Goal: Task Accomplishment & Management: Manage account settings

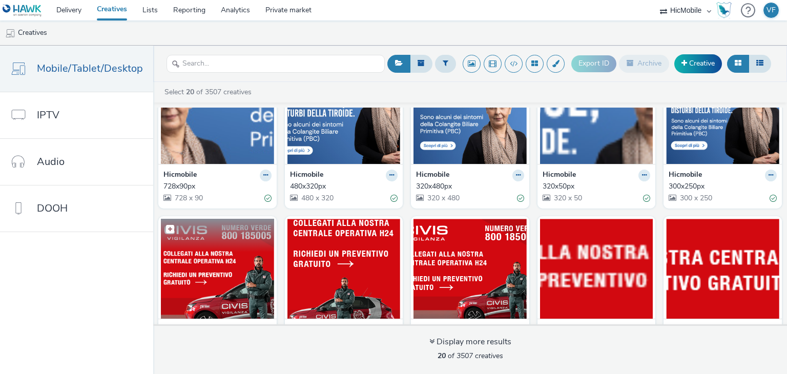
scroll to position [154, 0]
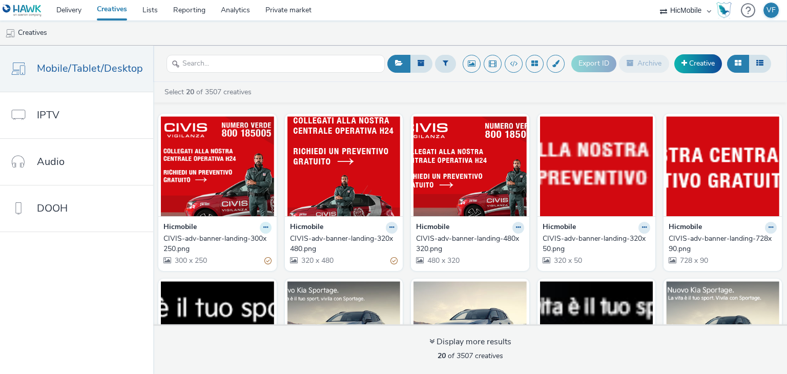
click at [263, 224] on icon at bounding box center [265, 227] width 5 height 6
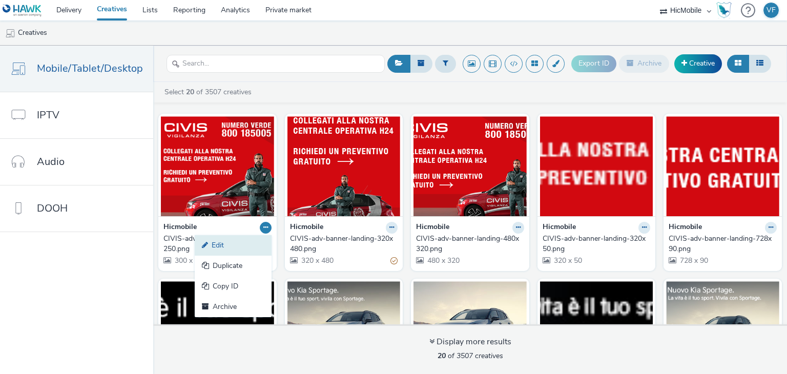
click at [236, 240] on link "Edit" at bounding box center [233, 245] width 77 height 21
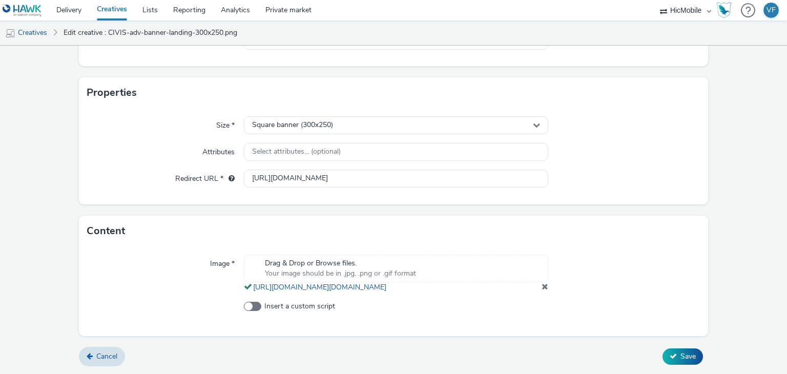
click at [542, 288] on span at bounding box center [545, 286] width 7 height 8
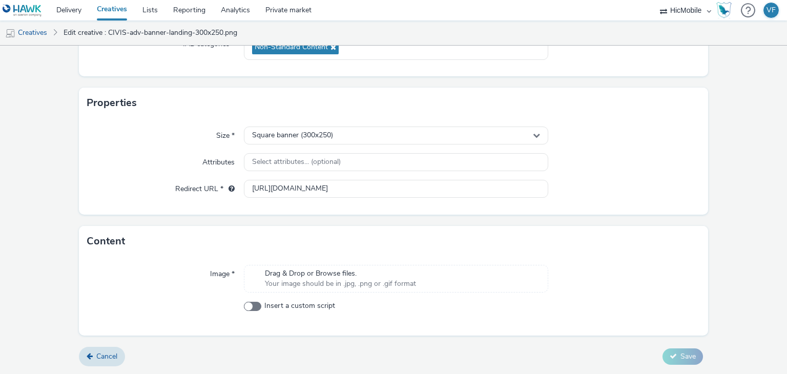
scroll to position [166, 0]
click at [445, 278] on div "Drag & Drop or Browse files. Your image should be in .jpg, .png or .gif format" at bounding box center [396, 279] width 304 height 28
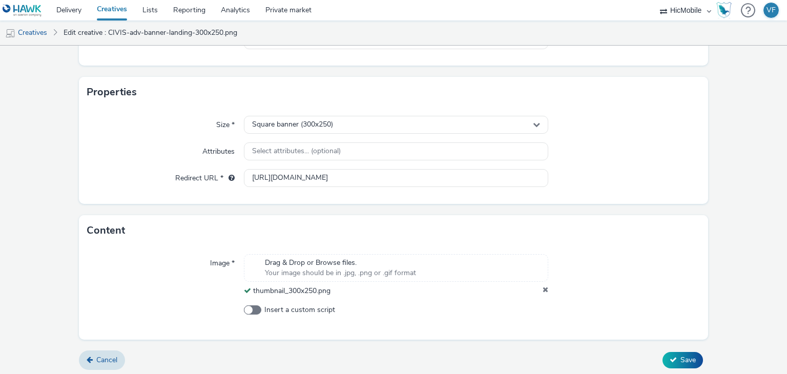
scroll to position [180, 0]
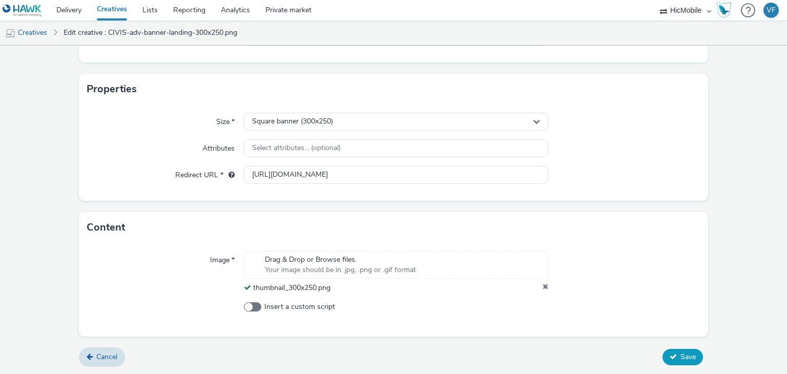
click at [682, 358] on span "Save" at bounding box center [688, 357] width 15 height 10
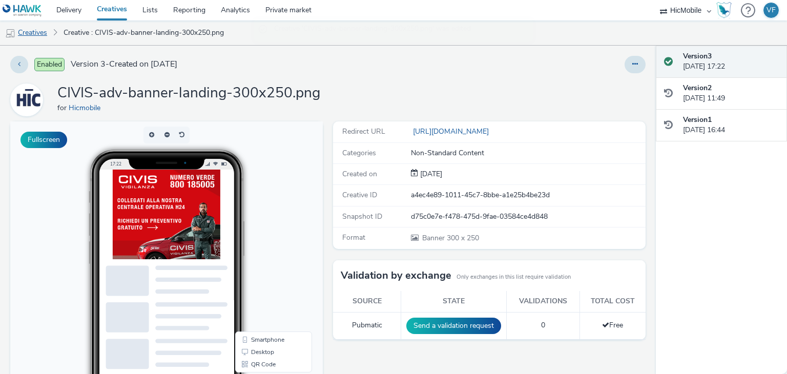
click at [45, 32] on link "Creatives" at bounding box center [26, 33] width 52 height 25
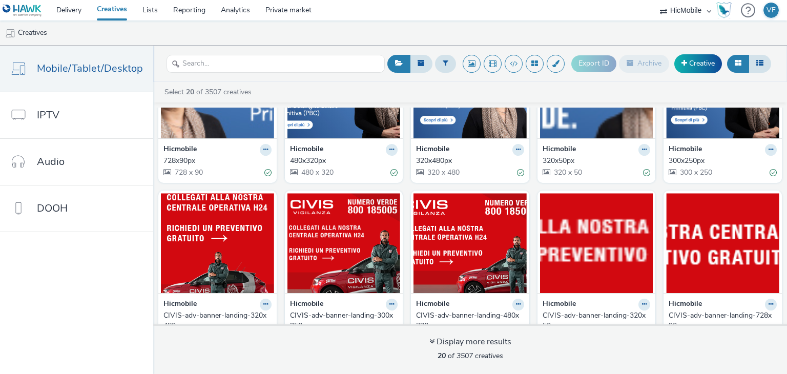
scroll to position [154, 0]
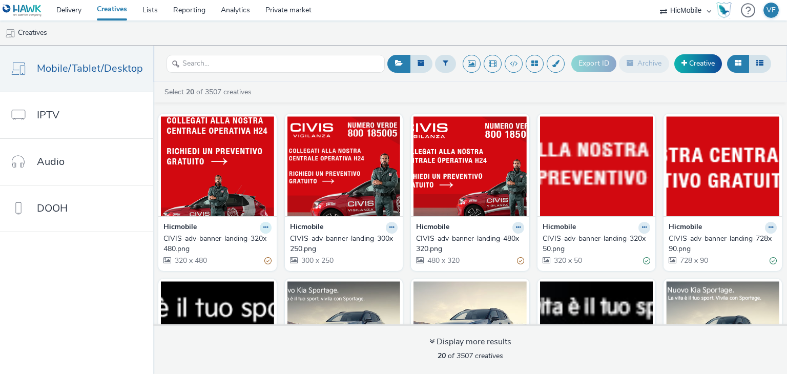
click at [263, 225] on icon at bounding box center [265, 227] width 5 height 6
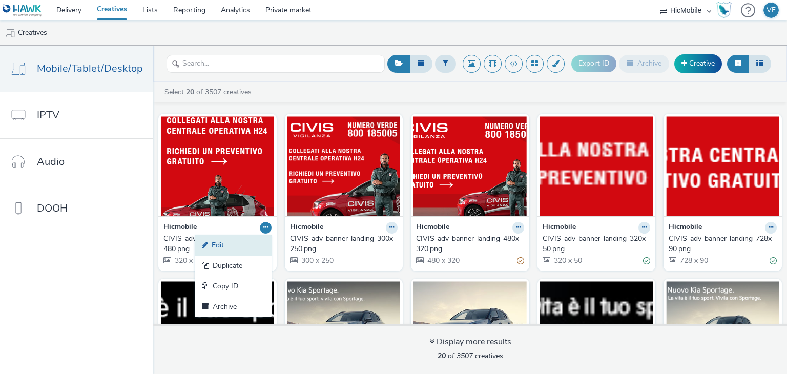
click at [238, 248] on link "Edit" at bounding box center [233, 245] width 77 height 21
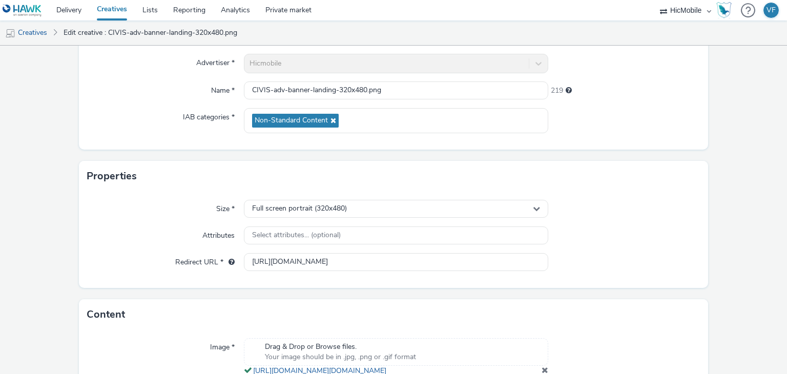
scroll to position [197, 0]
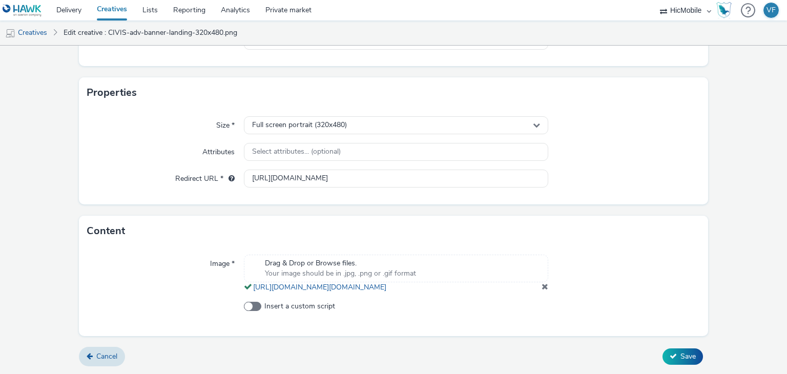
click at [542, 288] on span at bounding box center [545, 286] width 7 height 8
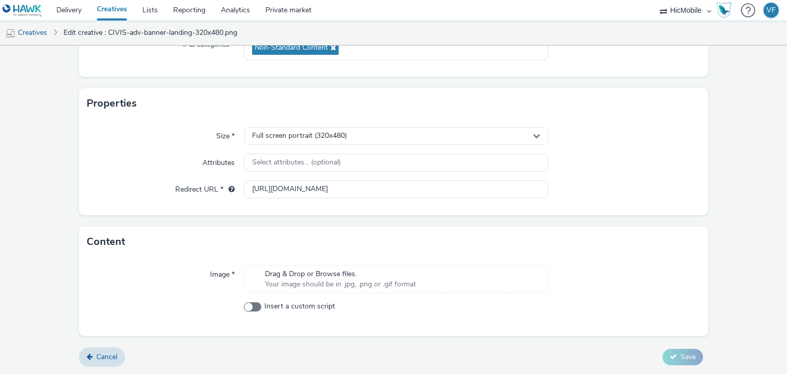
click at [413, 285] on div "Drag & Drop or Browse files. Your image should be in .jpg, .png or .gif format" at bounding box center [340, 279] width 161 height 21
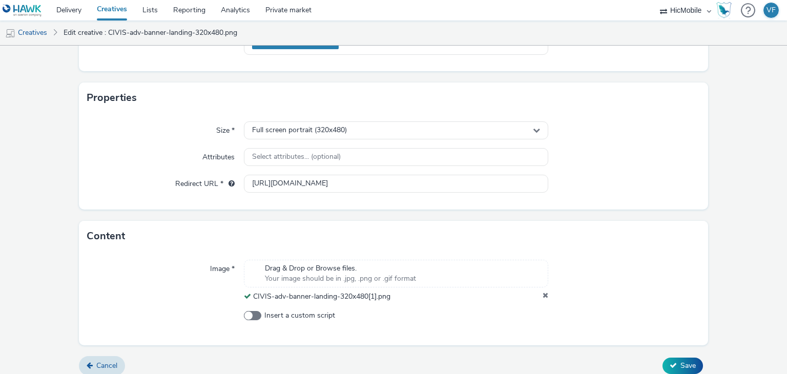
scroll to position [180, 0]
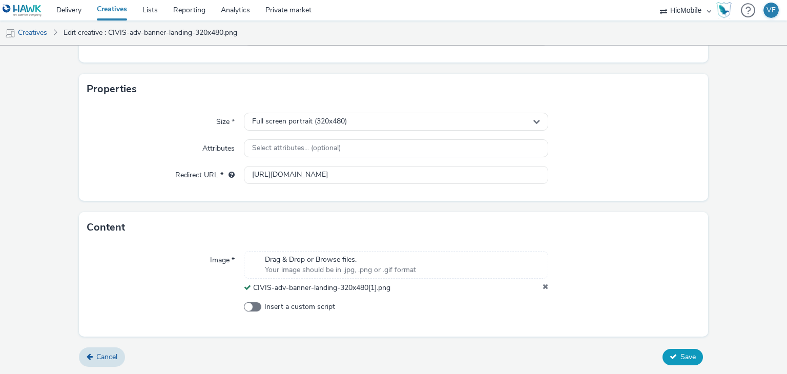
click at [685, 360] on span "Save" at bounding box center [688, 357] width 15 height 10
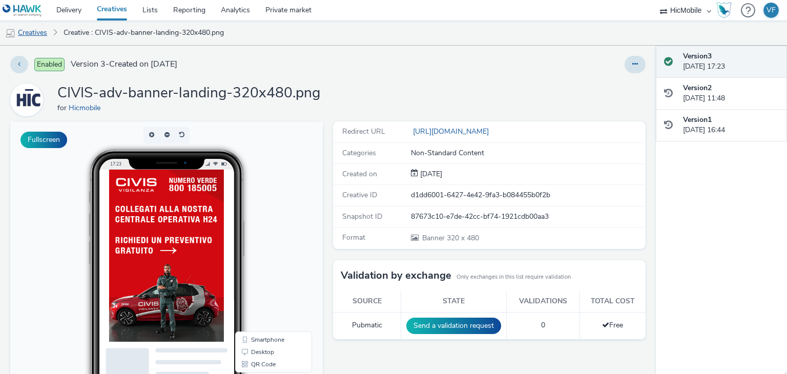
click at [34, 30] on link "Creatives" at bounding box center [26, 33] width 52 height 25
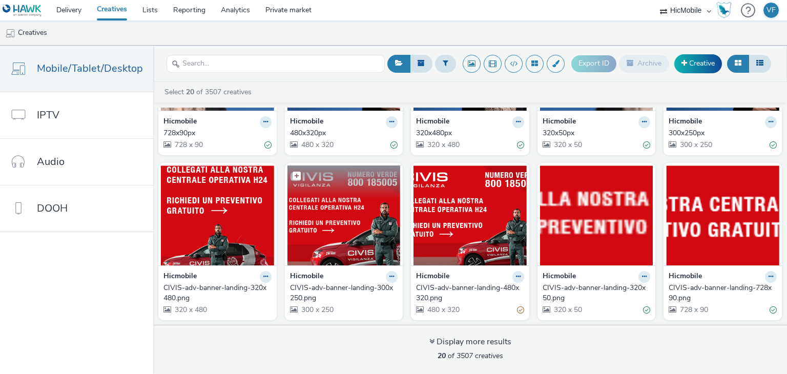
scroll to position [154, 0]
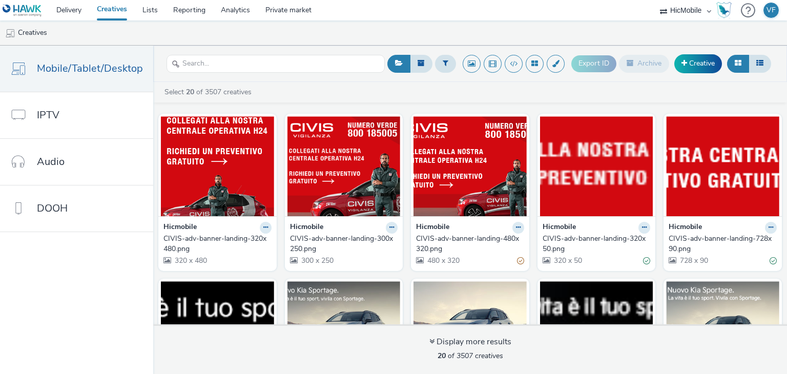
click at [519, 226] on div "Hicmobile CIVIS-adv-banner-landing-480x320.png 480 x 320" at bounding box center [470, 243] width 118 height 55
click at [515, 227] on button at bounding box center [519, 228] width 12 height 12
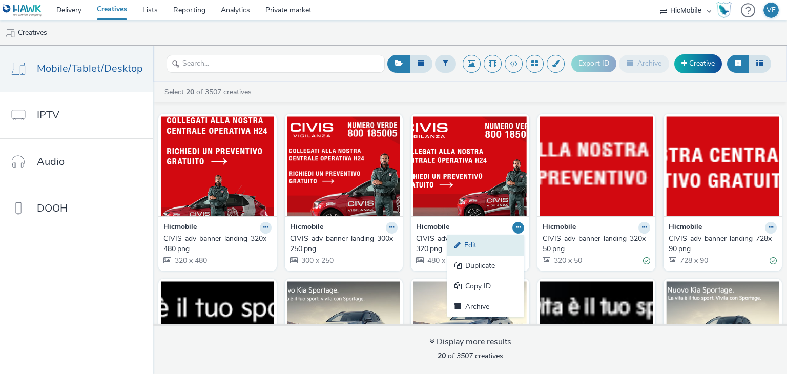
click at [504, 240] on link "Edit" at bounding box center [485, 245] width 77 height 21
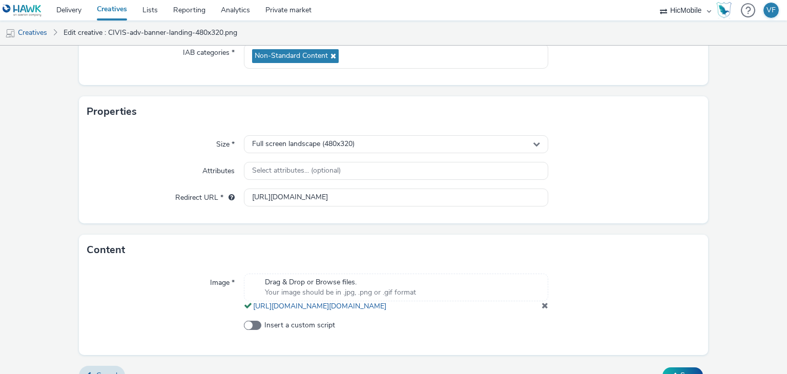
scroll to position [195, 0]
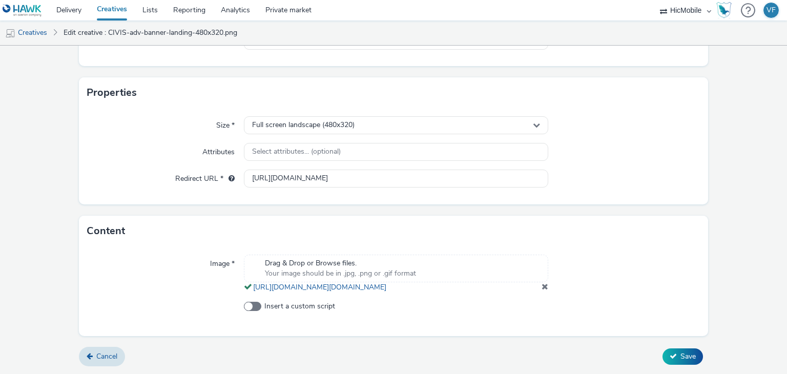
click at [542, 289] on span at bounding box center [545, 286] width 7 height 8
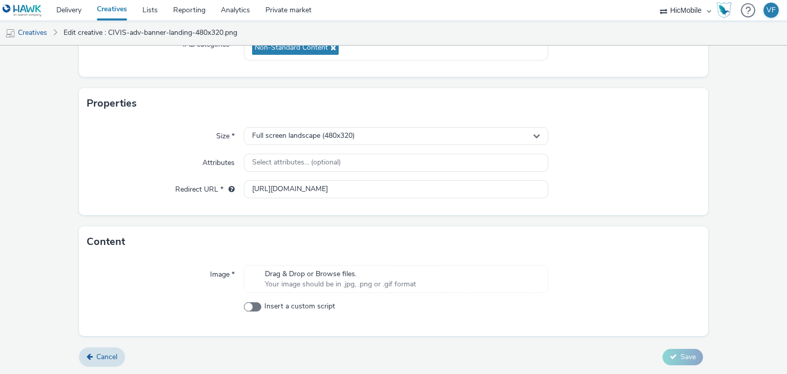
click at [382, 275] on span "Drag & Drop or Browse files." at bounding box center [340, 274] width 151 height 10
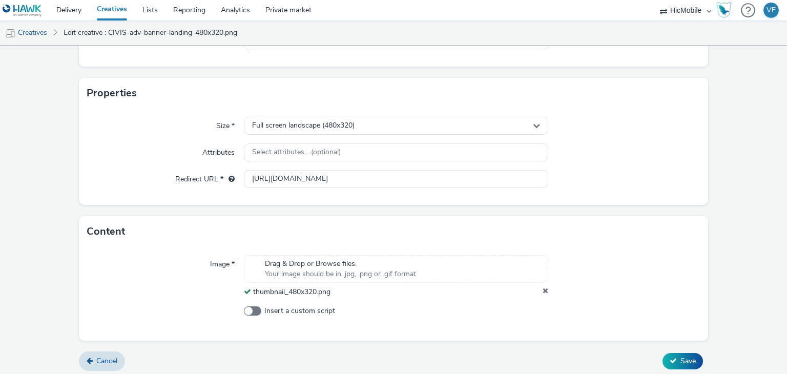
scroll to position [180, 0]
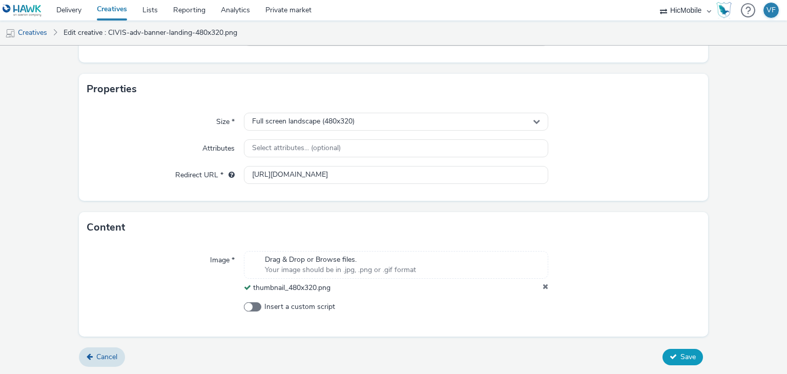
click at [670, 355] on icon at bounding box center [673, 356] width 7 height 7
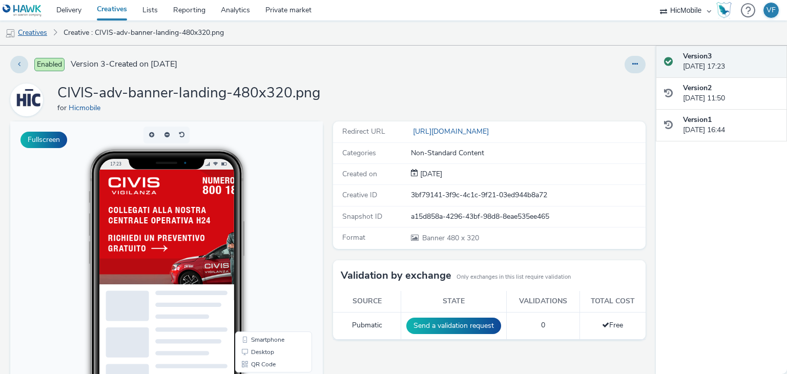
click at [18, 34] on link "Creatives" at bounding box center [26, 33] width 52 height 25
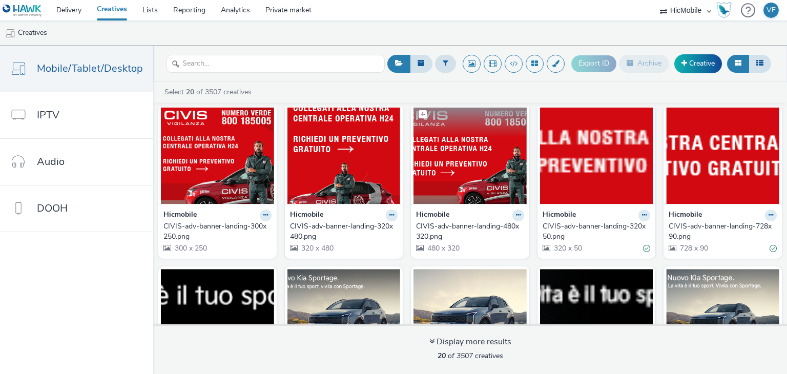
scroll to position [205, 0]
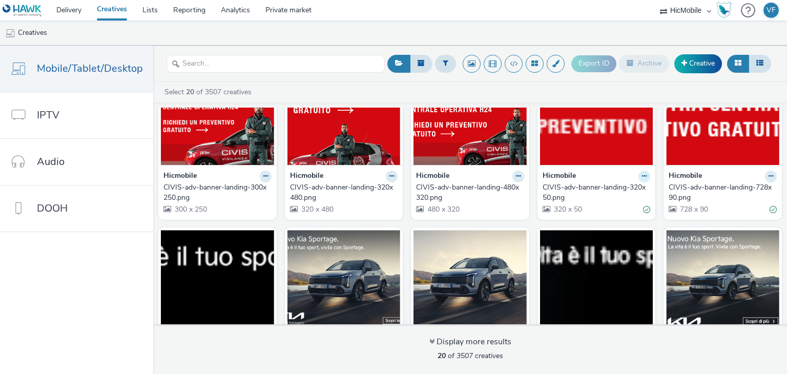
click at [642, 174] on icon at bounding box center [644, 176] width 5 height 6
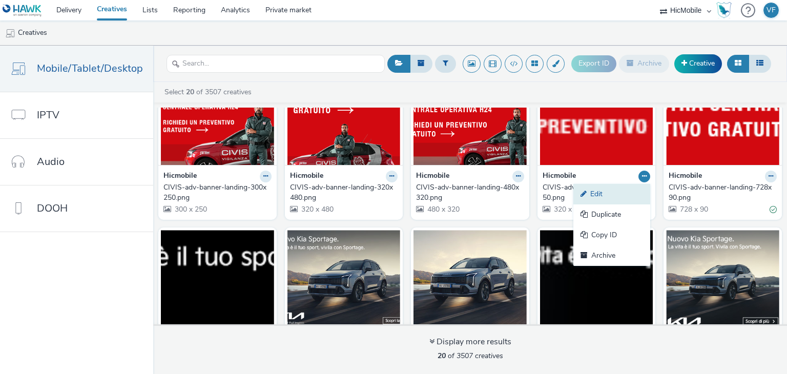
click at [619, 194] on link "Edit" at bounding box center [612, 194] width 77 height 21
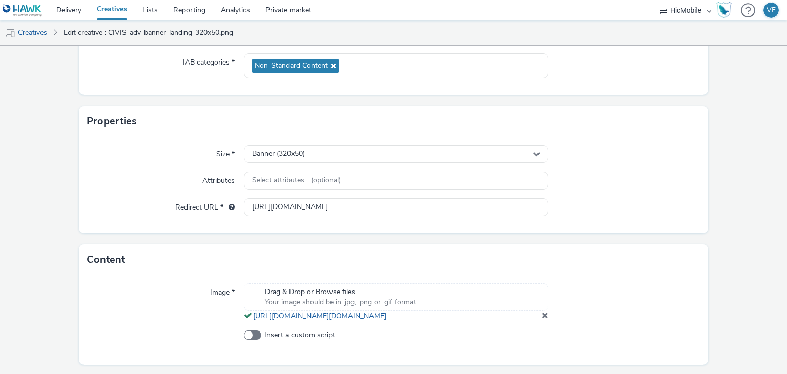
scroll to position [195, 0]
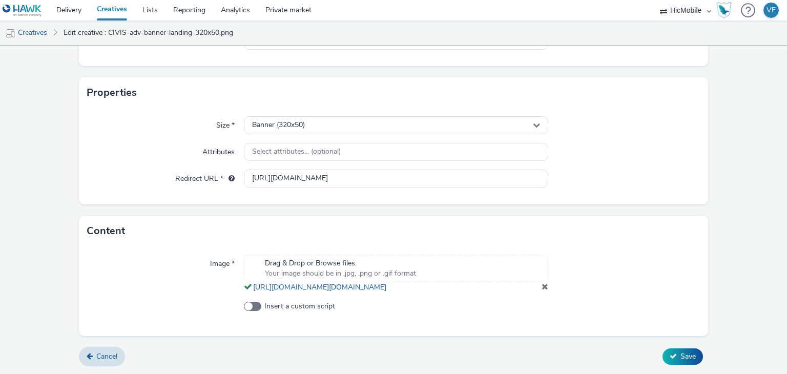
click at [542, 291] on span at bounding box center [545, 286] width 7 height 8
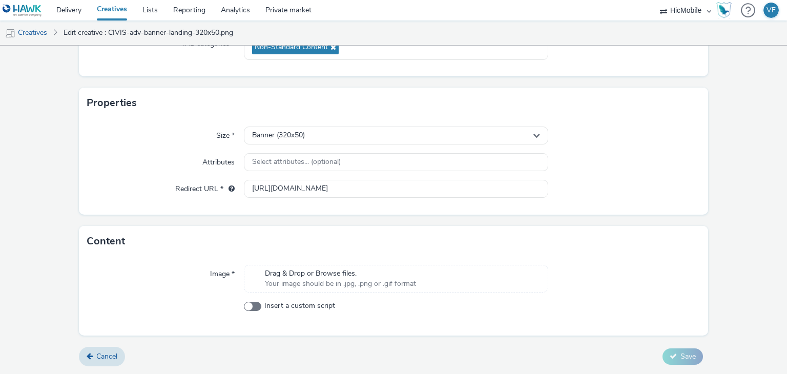
scroll to position [166, 0]
click at [484, 274] on div "Drag & Drop or Browse files. Your image should be in .jpg, .png or .gif format" at bounding box center [396, 279] width 304 height 28
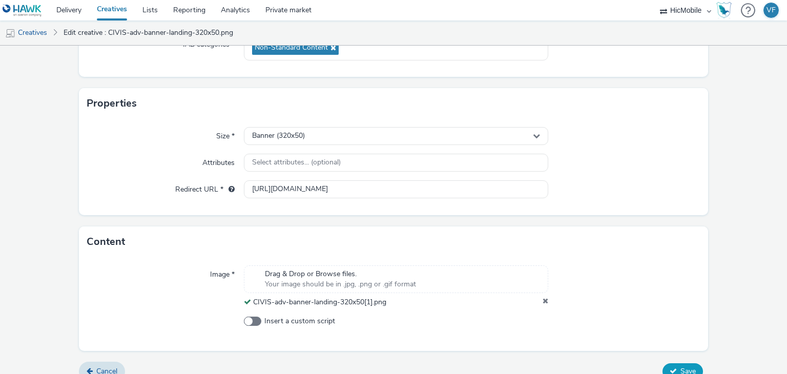
click at [687, 366] on span "Save" at bounding box center [688, 371] width 15 height 10
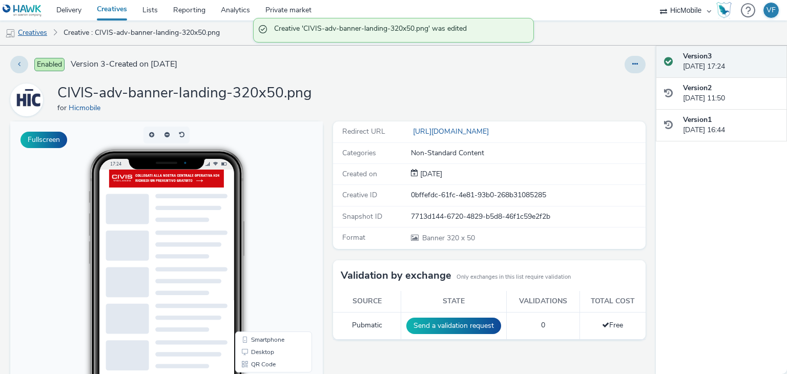
click at [40, 34] on link "Creatives" at bounding box center [26, 33] width 52 height 25
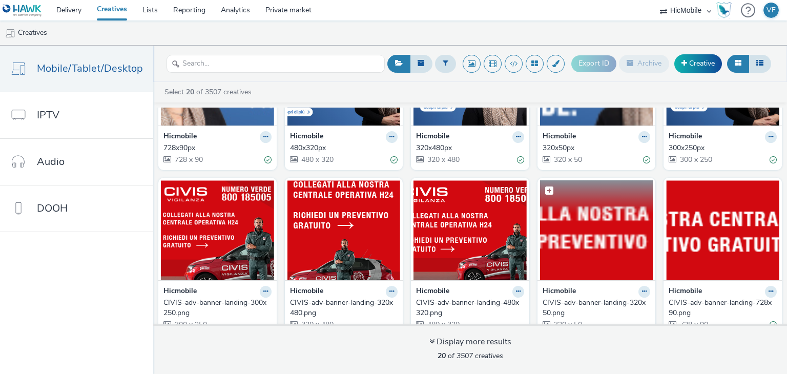
scroll to position [154, 0]
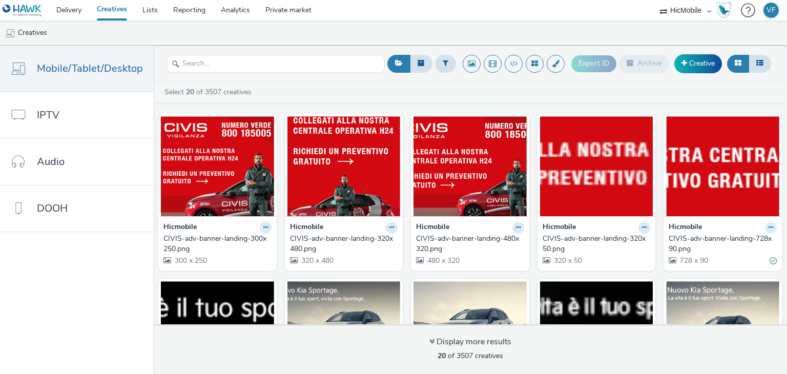
click at [766, 222] on button at bounding box center [771, 228] width 12 height 12
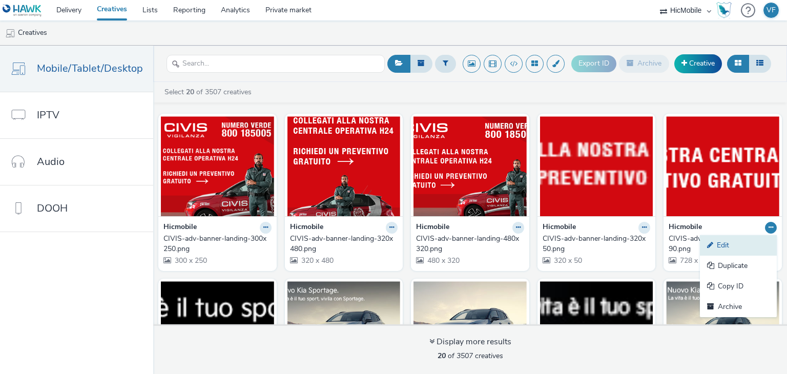
click at [742, 239] on link "Edit" at bounding box center [738, 245] width 77 height 21
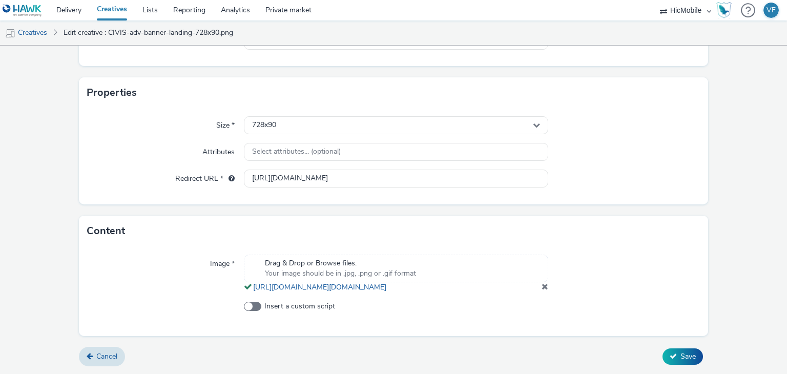
scroll to position [195, 0]
click at [542, 288] on span at bounding box center [545, 286] width 7 height 8
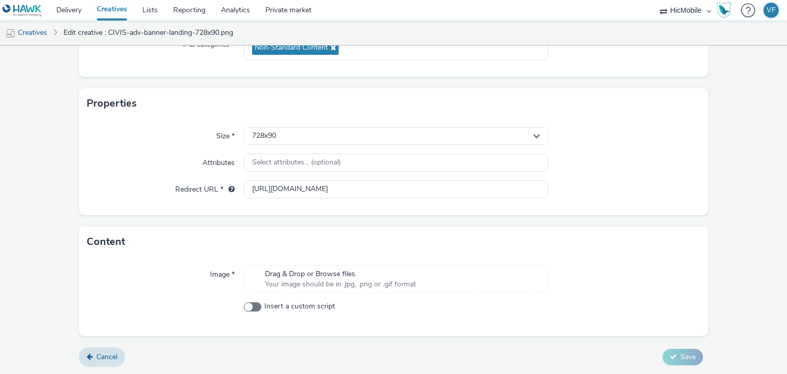
click at [463, 274] on div "Drag & Drop or Browse files. Your image should be in .jpg, .png or .gif format" at bounding box center [396, 279] width 304 height 28
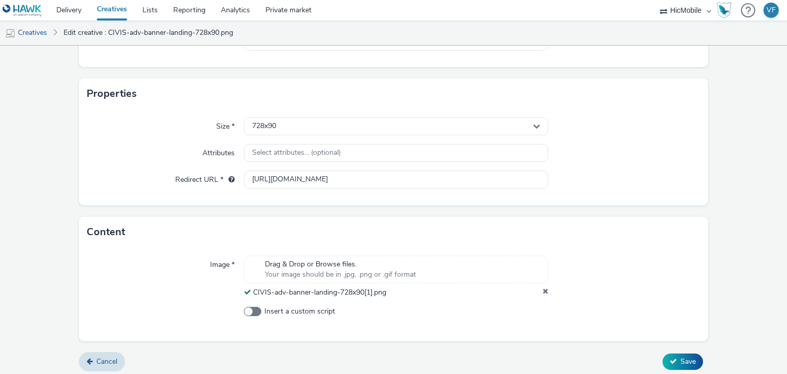
scroll to position [180, 0]
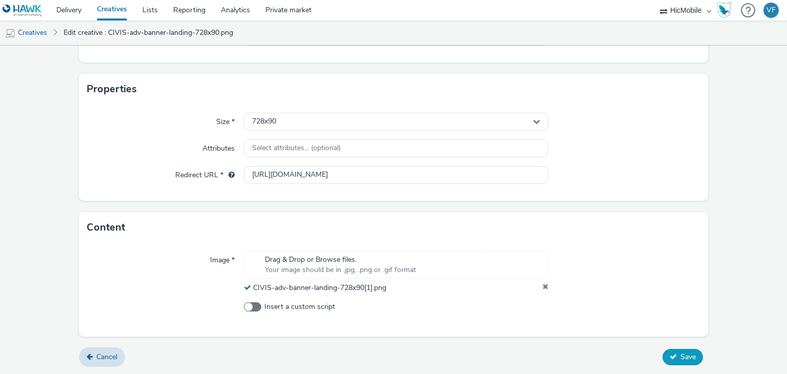
click at [690, 354] on button "Save" at bounding box center [683, 357] width 40 height 16
